Goal: Task Accomplishment & Management: Complete application form

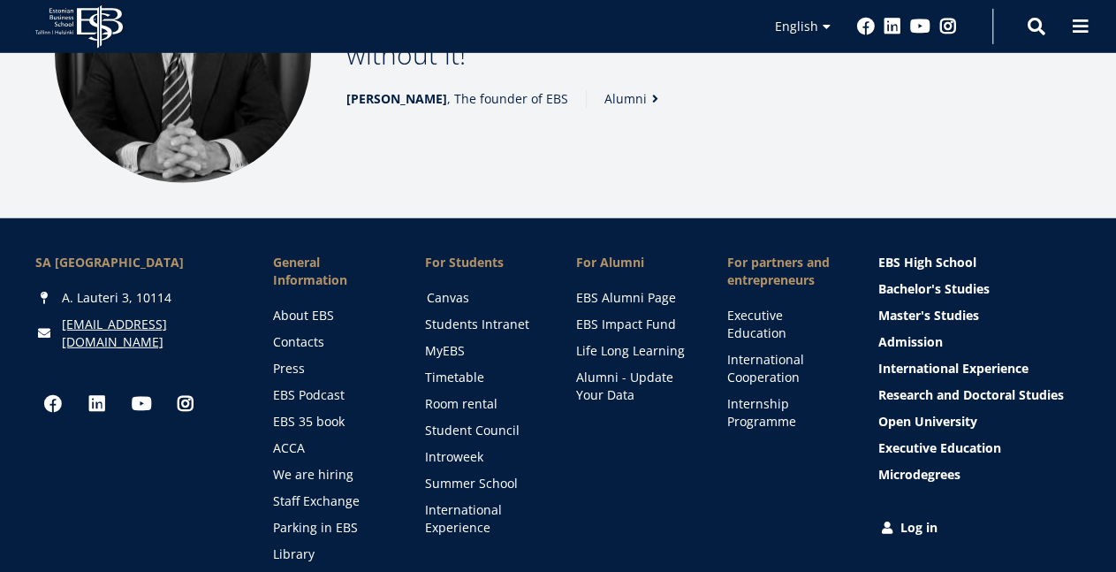
scroll to position [2497, 0]
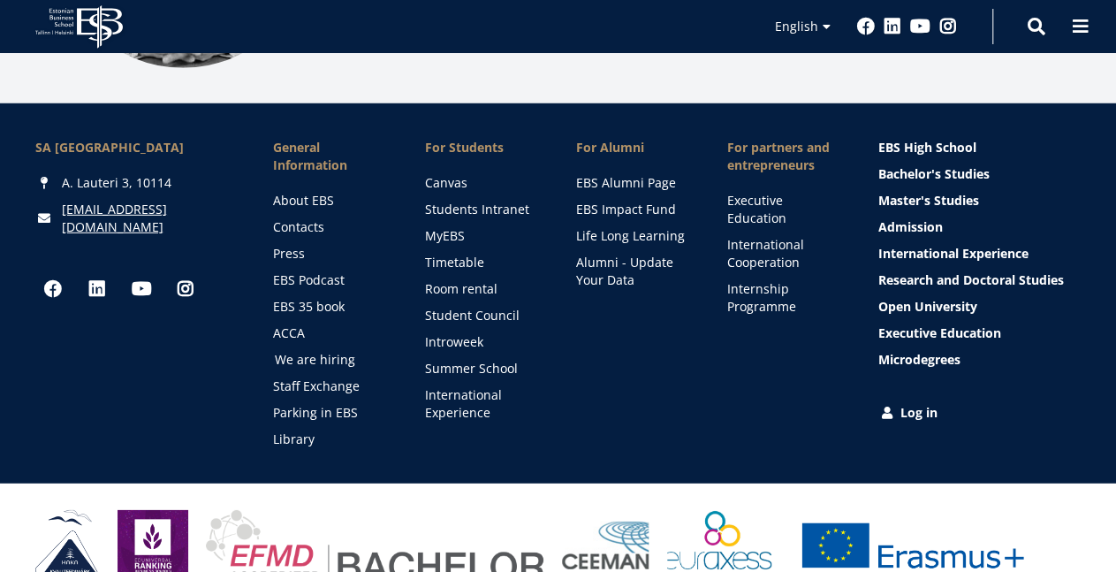
click at [315, 351] on link "We are hiring" at bounding box center [333, 360] width 116 height 18
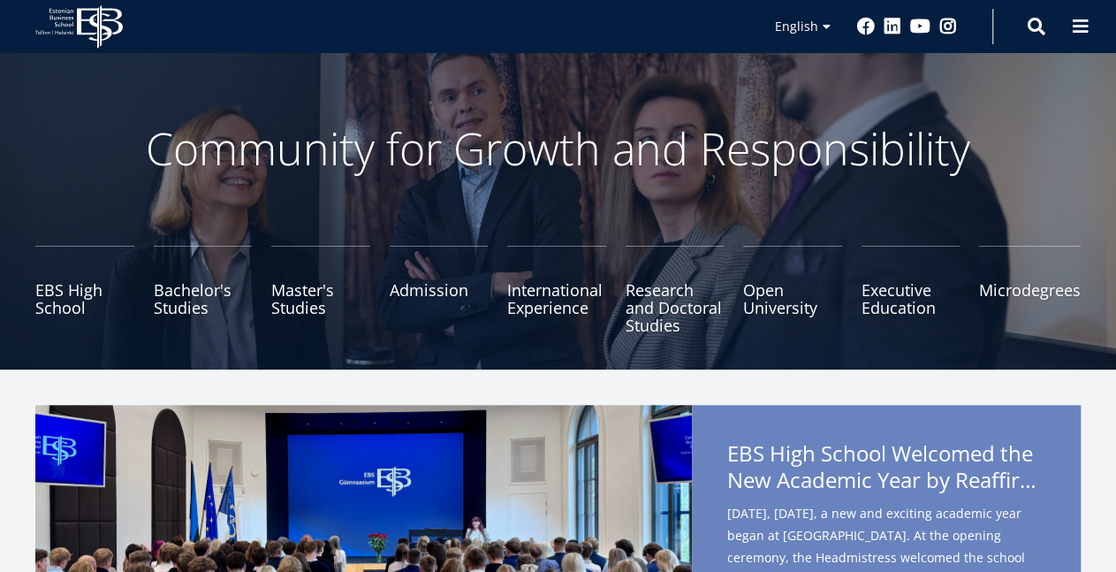
scroll to position [0, 0]
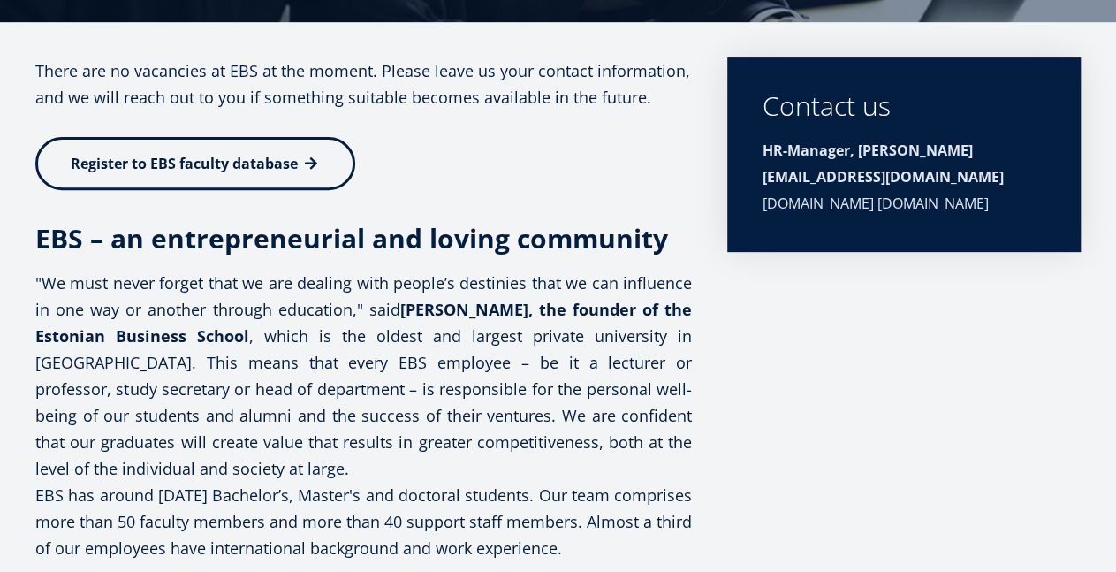
scroll to position [226, 0]
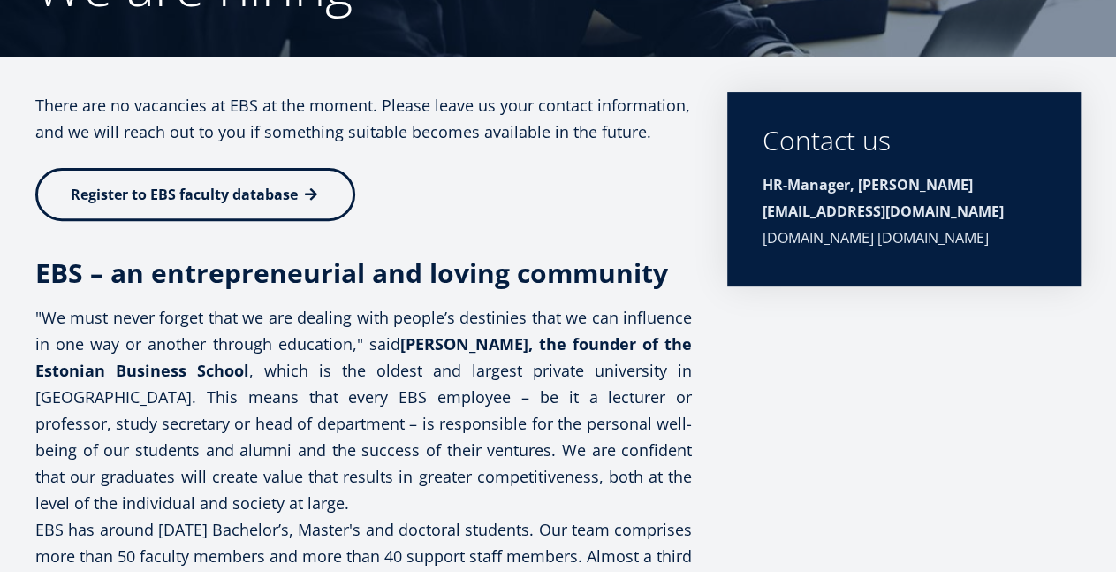
click at [274, 198] on span "Register to EBS faculty database" at bounding box center [184, 194] width 227 height 19
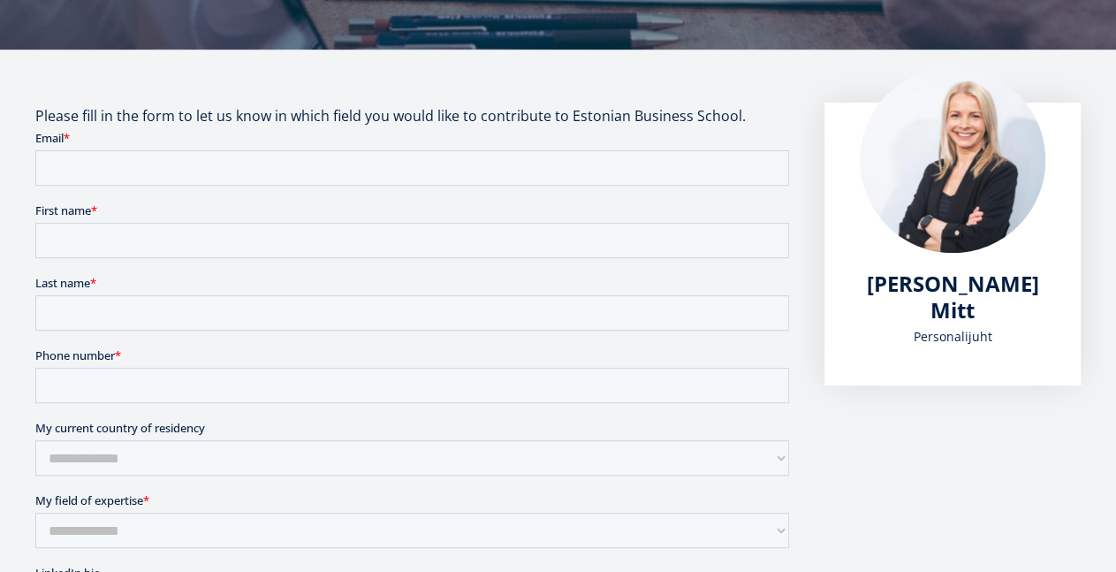
scroll to position [459, 0]
